Goal: Subscribe to service/newsletter

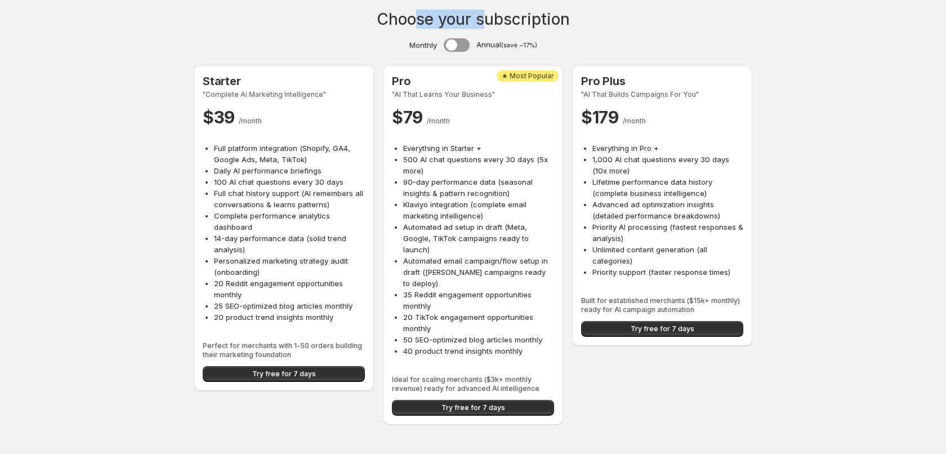
drag, startPoint x: 421, startPoint y: 17, endPoint x: 520, endPoint y: 19, distance: 99.7
click at [518, 19] on h1 "Choose your subscription" at bounding box center [473, 19] width 193 height 11
click at [524, 19] on h1 "Choose your subscription" at bounding box center [473, 19] width 193 height 11
click at [465, 42] on span at bounding box center [457, 45] width 26 height 14
click at [448, 43] on span at bounding box center [456, 45] width 26 height 14
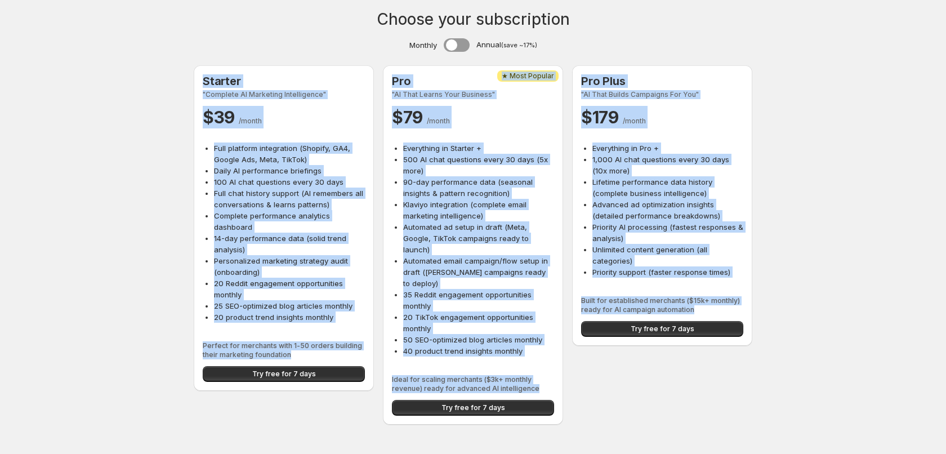
drag, startPoint x: 203, startPoint y: 83, endPoint x: 808, endPoint y: 304, distance: 643.6
click at [808, 303] on div "Choose your subscription Monthly Annual (save ~17%) Starter "Complete AI Market…" at bounding box center [473, 219] width 946 height 438
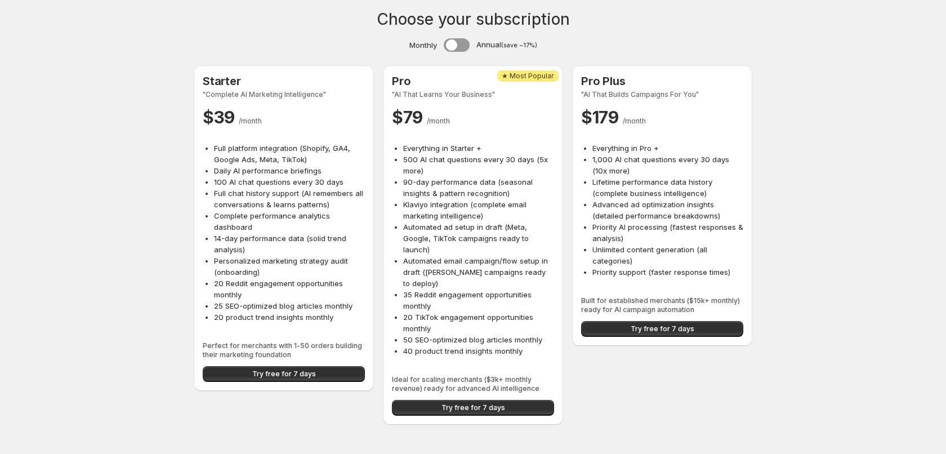
click at [798, 313] on div "Choose your subscription Monthly Annual (save ~17%) Starter "Complete AI Market…" at bounding box center [473, 219] width 946 height 438
click at [154, 20] on div "Choose your subscription Monthly Annual (save ~17%) Starter "Complete AI Market…" at bounding box center [473, 219] width 946 height 438
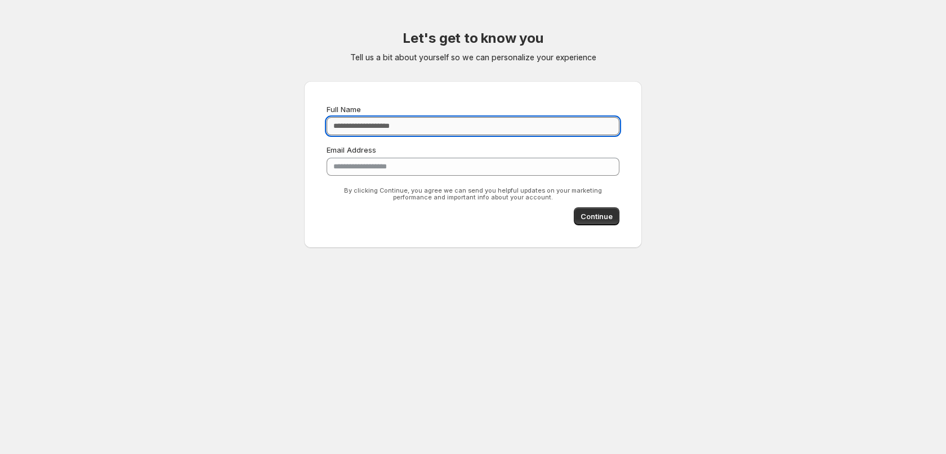
click at [443, 124] on input "Full Name" at bounding box center [473, 126] width 293 height 18
type input "**********"
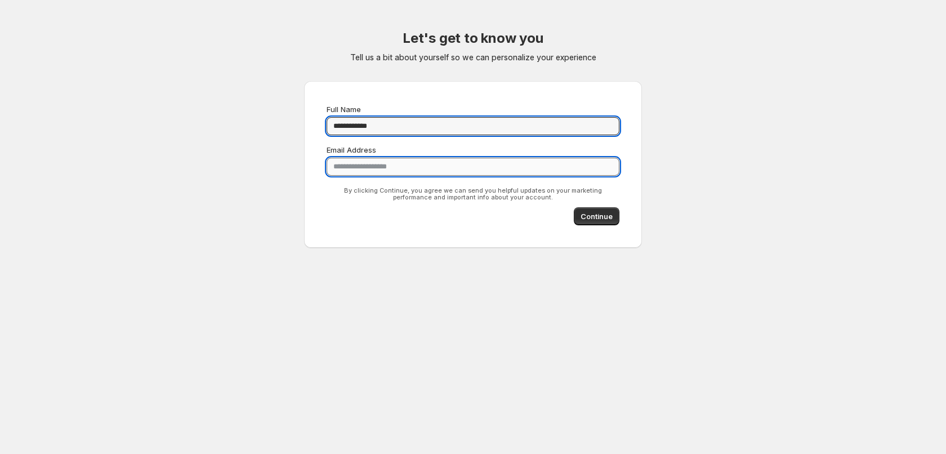
click at [401, 166] on input "**********" at bounding box center [473, 167] width 293 height 18
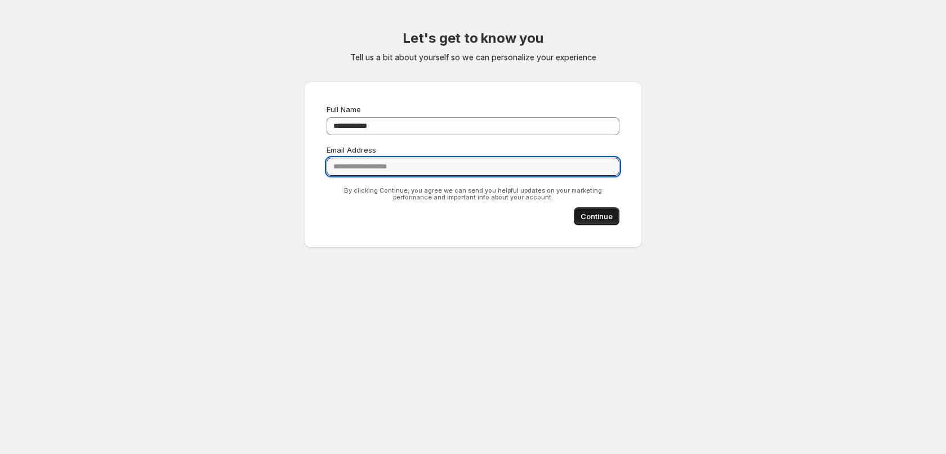
click at [606, 220] on span "Continue" at bounding box center [597, 216] width 32 height 11
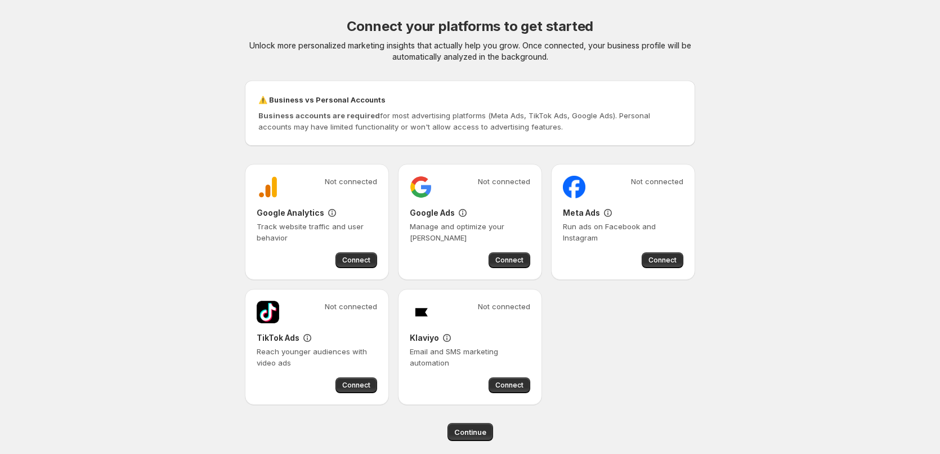
scroll to position [21, 0]
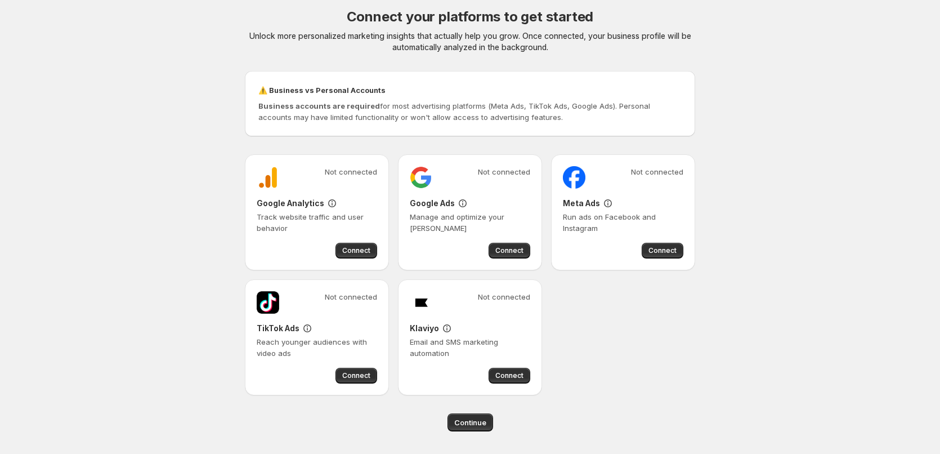
click at [165, 90] on body "Connect your platforms to get started Unlock more personalized marketing insigh…" at bounding box center [470, 206] width 940 height 454
